Goal: Task Accomplishment & Management: Manage account settings

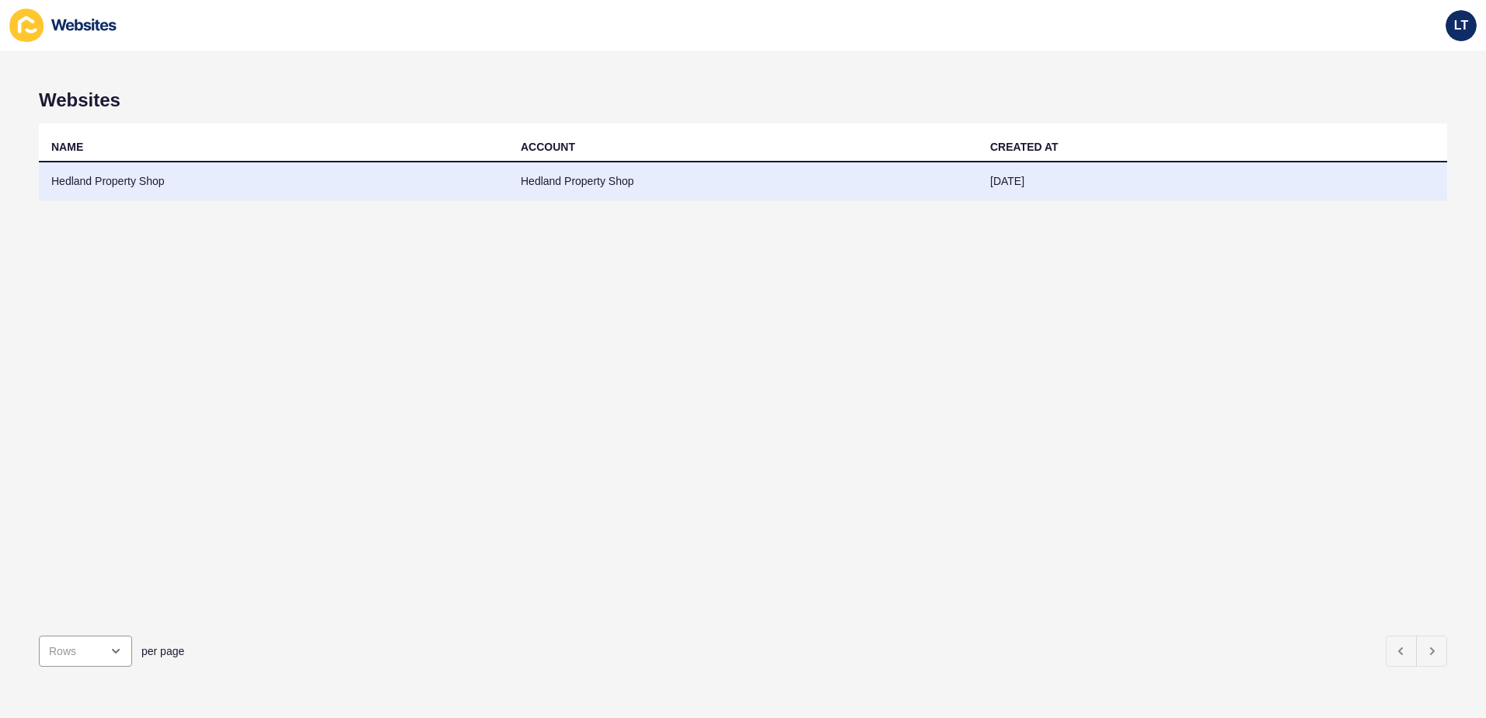
click at [589, 172] on td "Hedland Property Shop" at bounding box center [742, 181] width 469 height 38
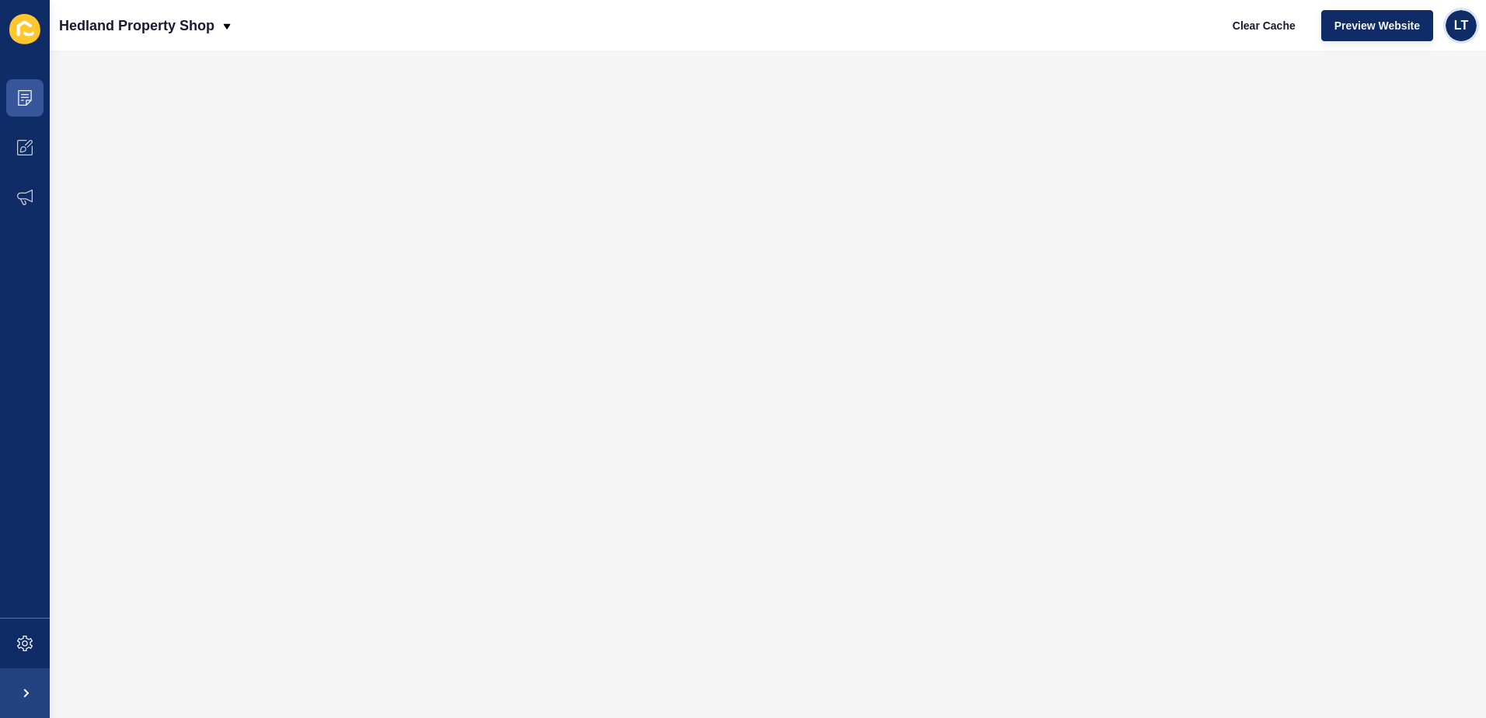
click at [1460, 24] on span "LT" at bounding box center [1461, 26] width 14 height 16
click at [1387, 19] on span "Preview Website" at bounding box center [1376, 26] width 85 height 16
click at [20, 142] on icon at bounding box center [25, 148] width 16 height 16
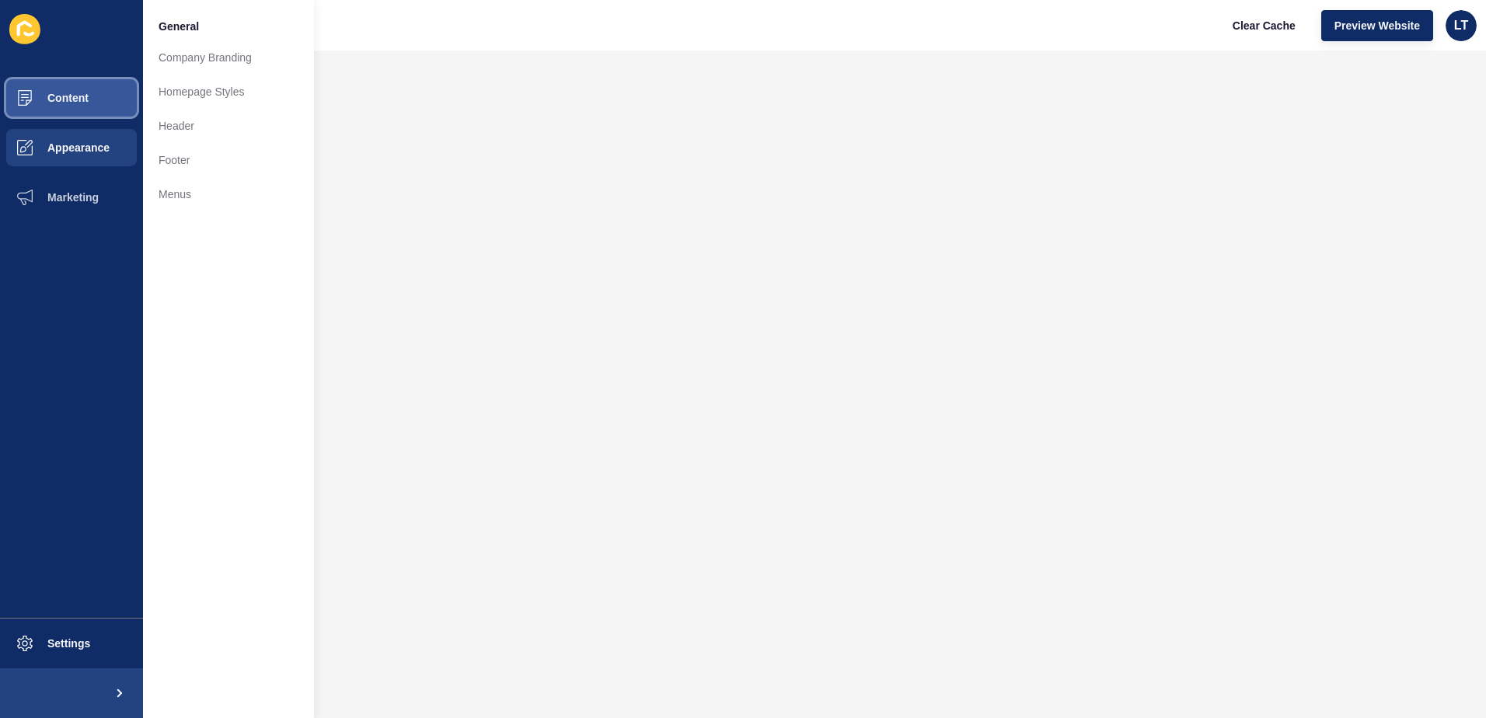
click at [68, 82] on button "Content" at bounding box center [71, 98] width 143 height 50
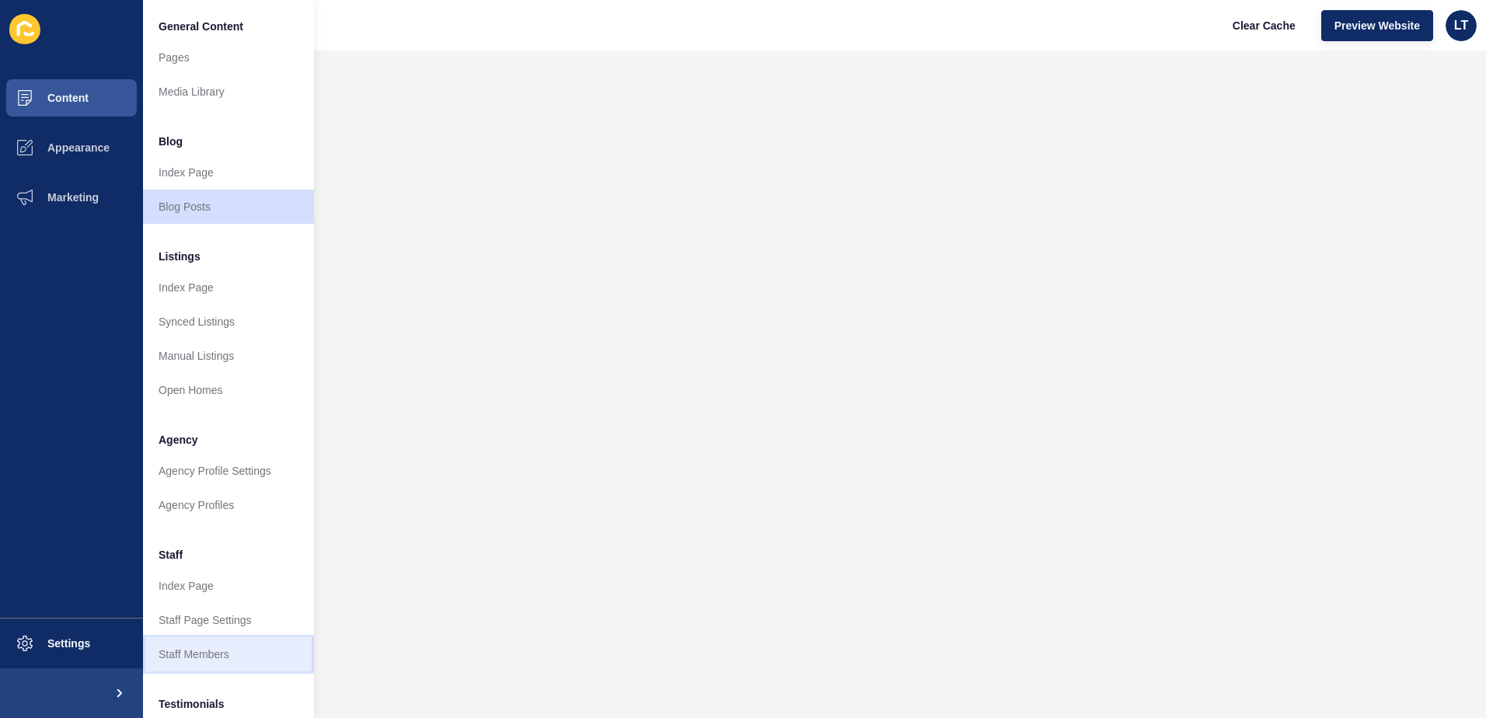
click at [190, 650] on link "Staff Members" at bounding box center [228, 654] width 171 height 34
